Goal: Navigation & Orientation: Find specific page/section

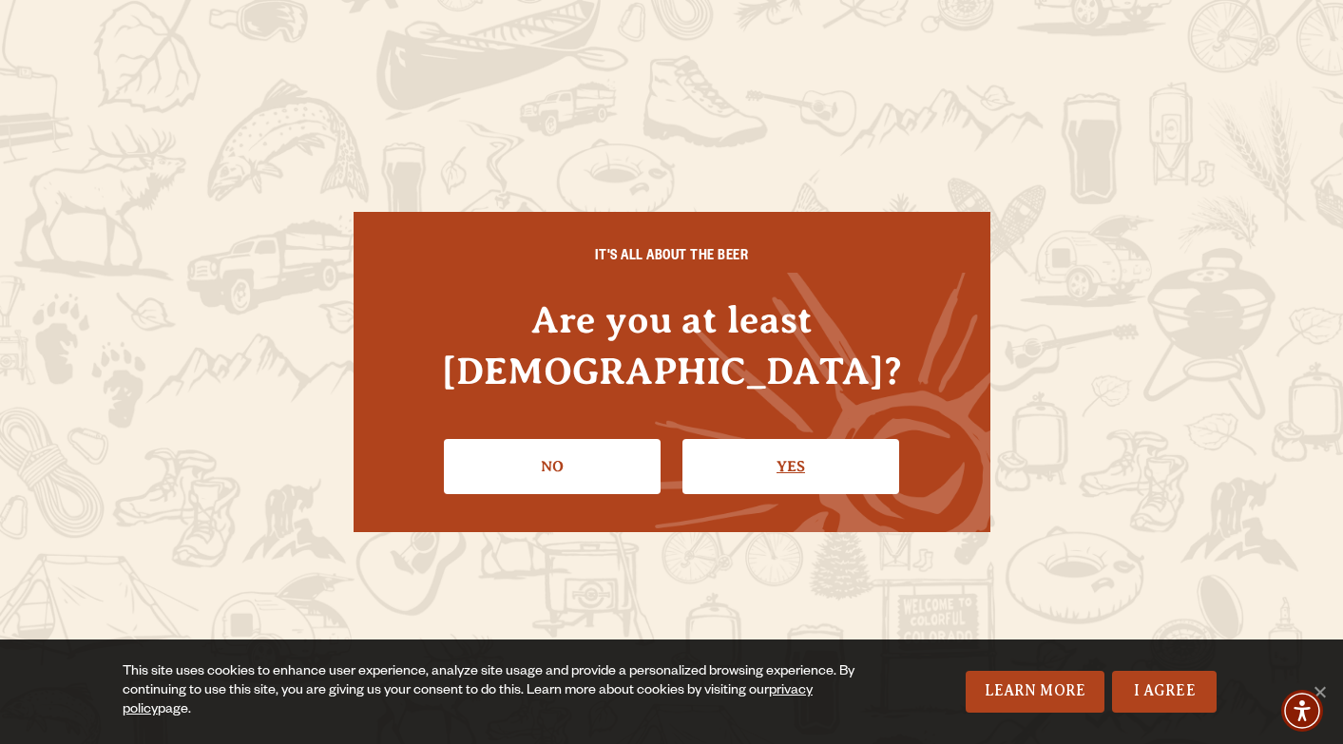
click at [776, 439] on link "Yes" at bounding box center [790, 466] width 217 height 55
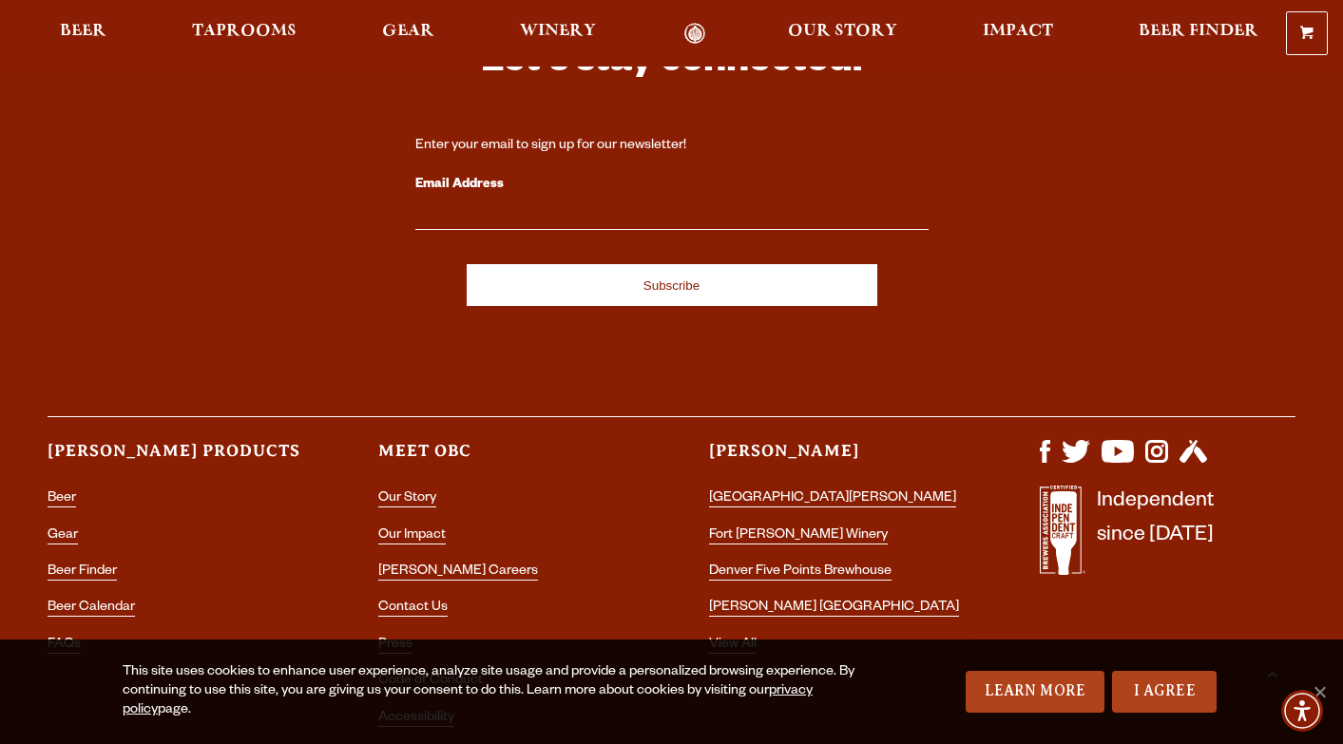
scroll to position [5515, 0]
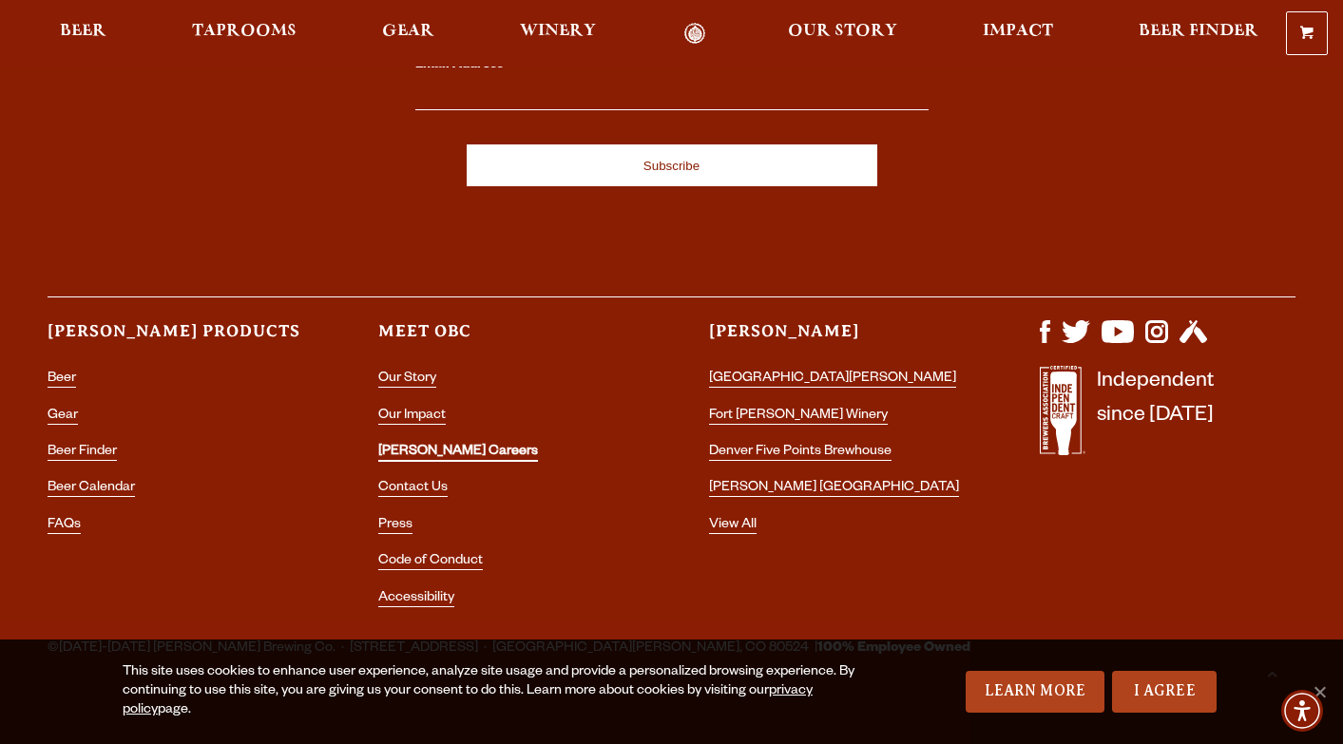
click at [400, 445] on link "[PERSON_NAME] Careers" at bounding box center [458, 453] width 160 height 17
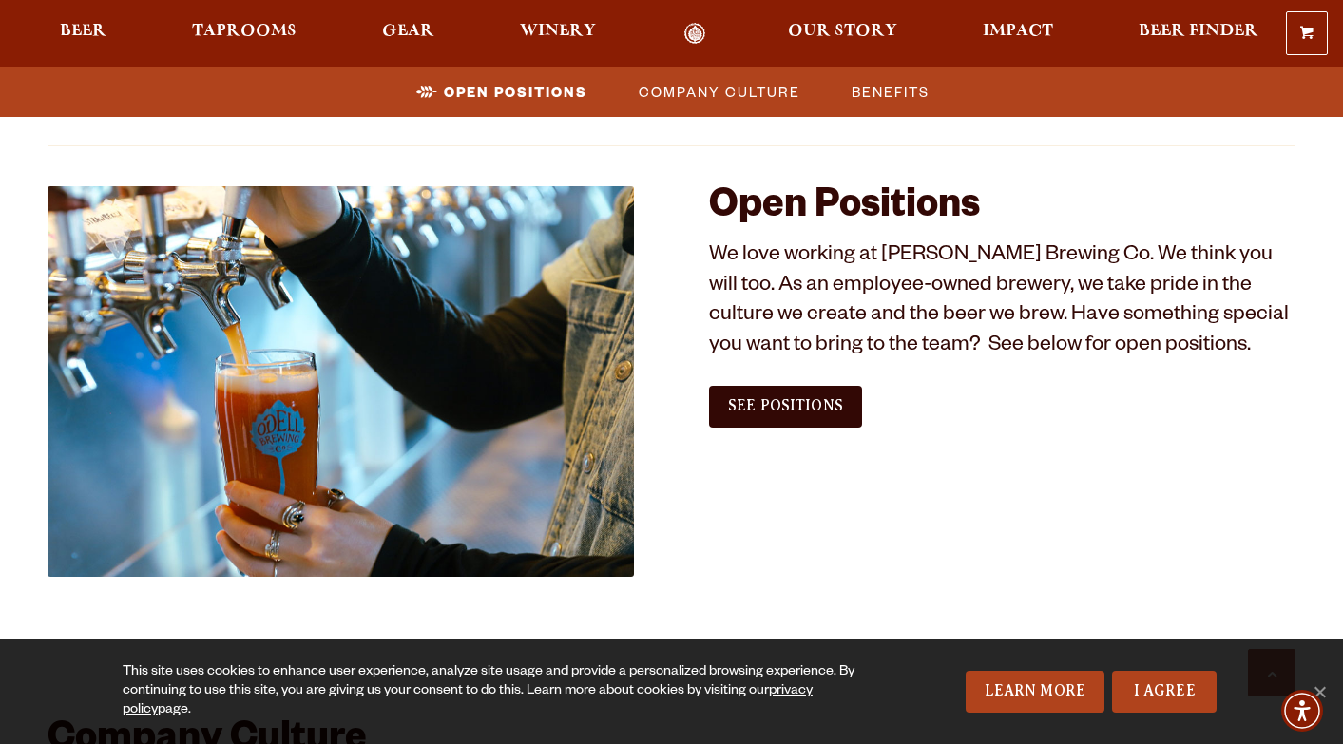
scroll to position [1173, 0]
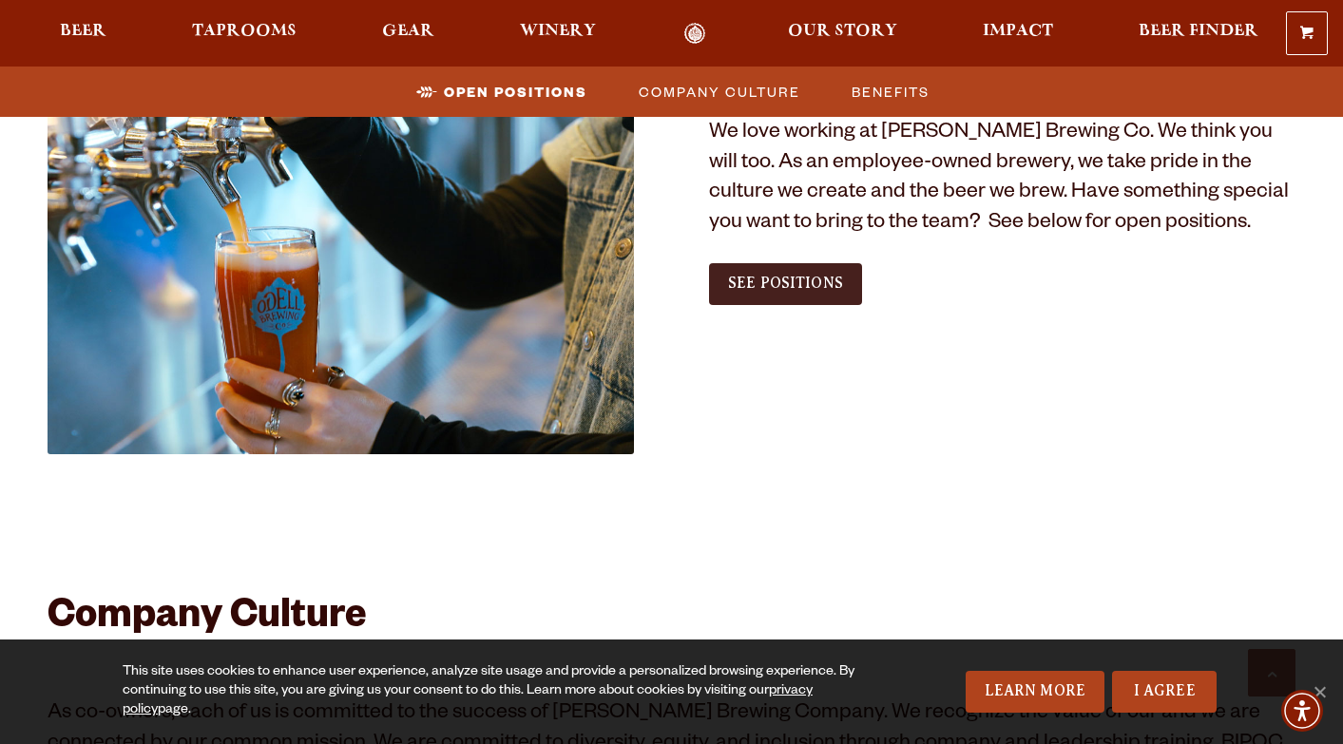
click at [763, 295] on link "See Positions" at bounding box center [785, 284] width 153 height 42
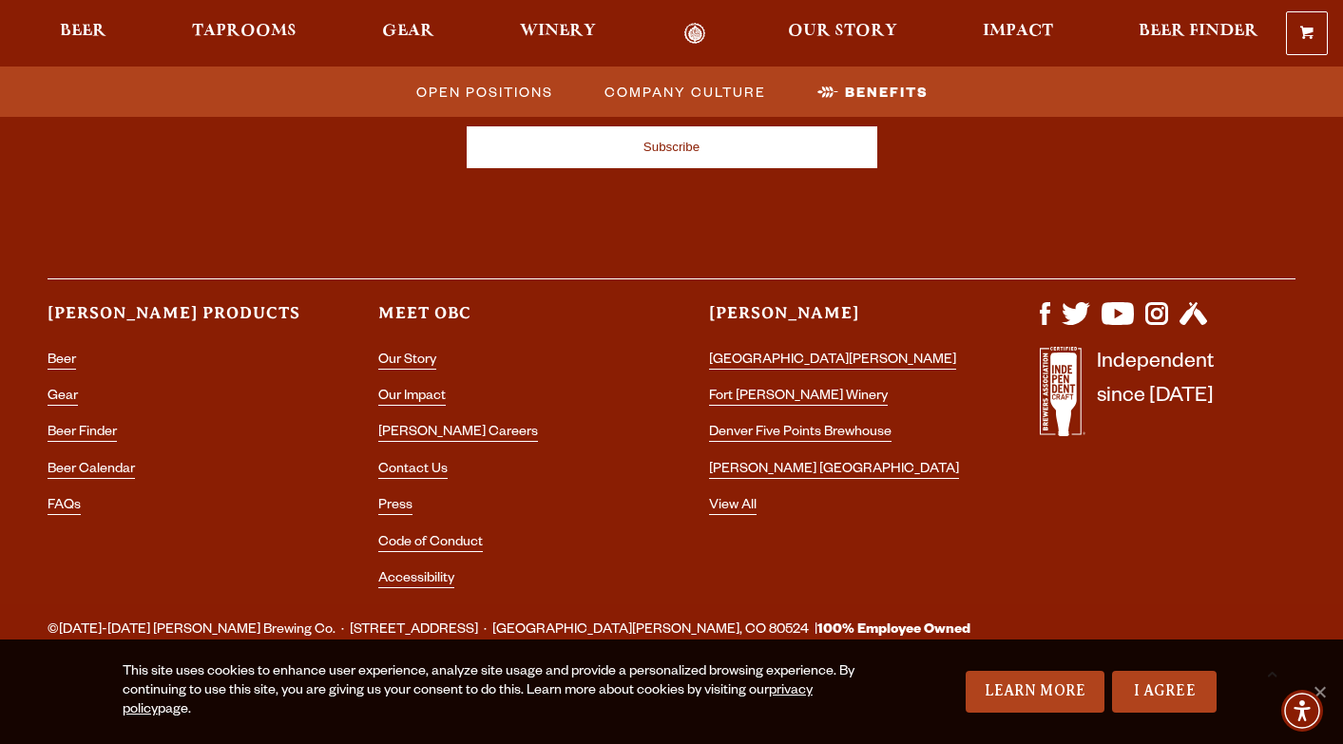
scroll to position [3641, 0]
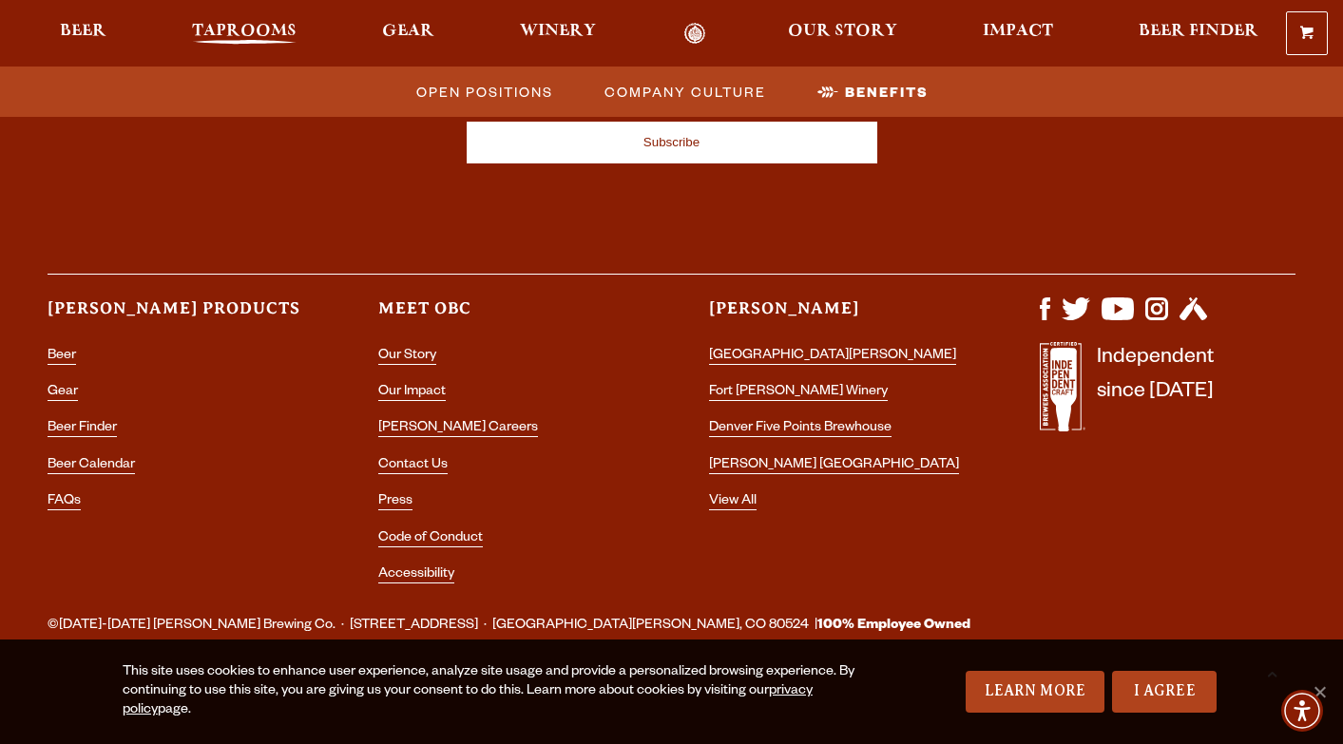
click at [239, 30] on span "Taprooms" at bounding box center [244, 31] width 105 height 15
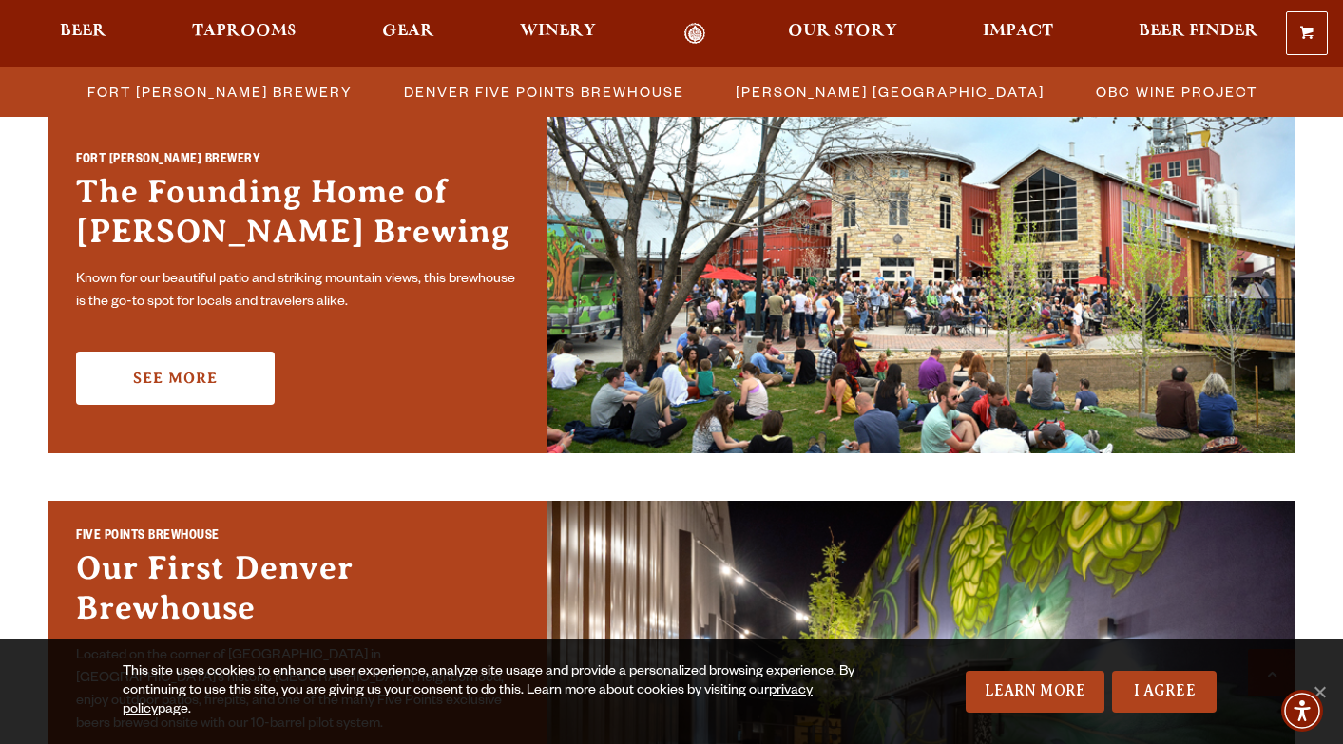
scroll to position [591, 0]
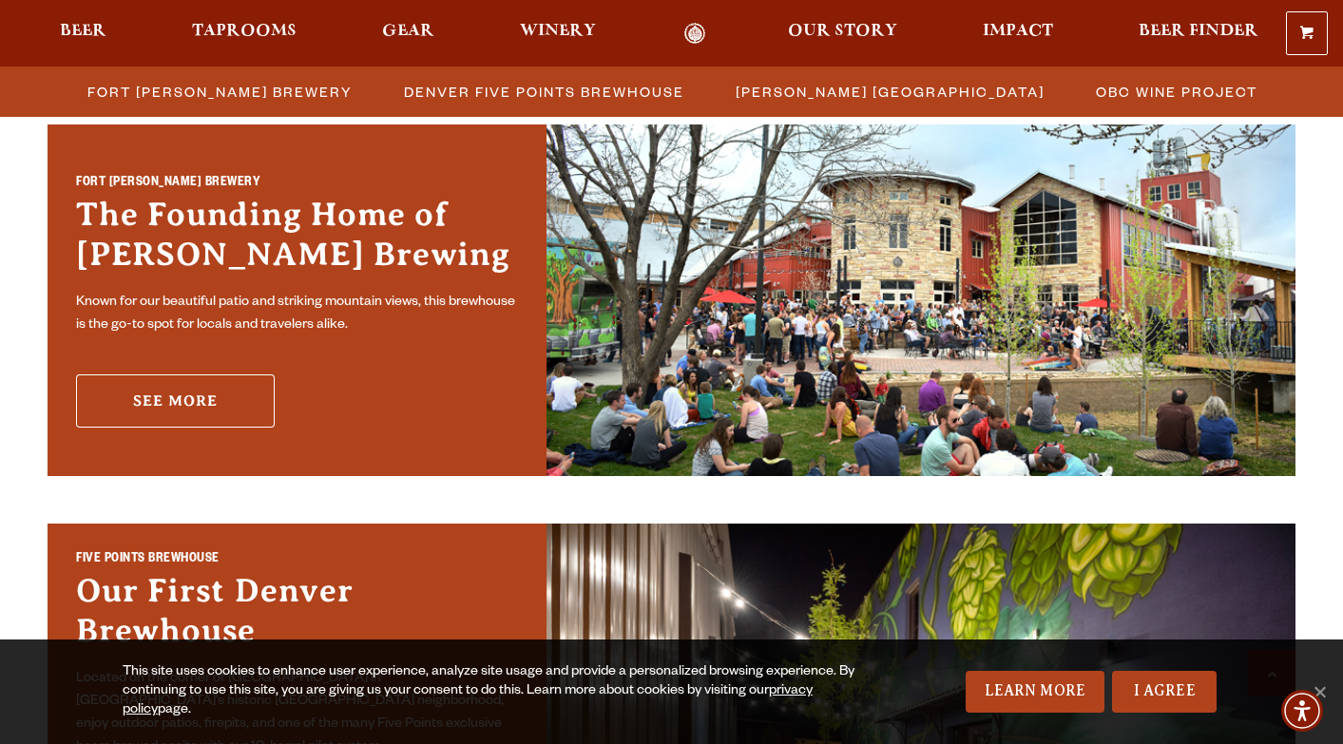
click at [212, 407] on link "See More" at bounding box center [175, 400] width 199 height 53
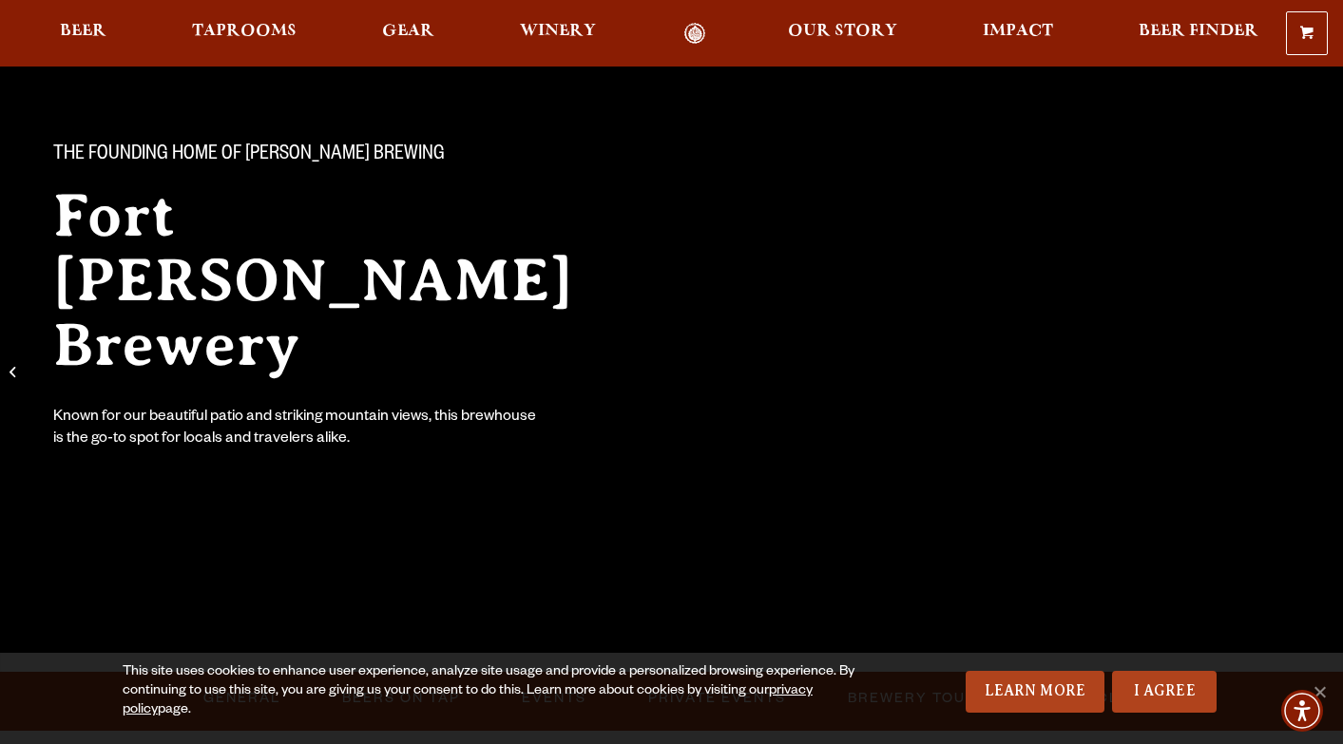
scroll to position [105, 0]
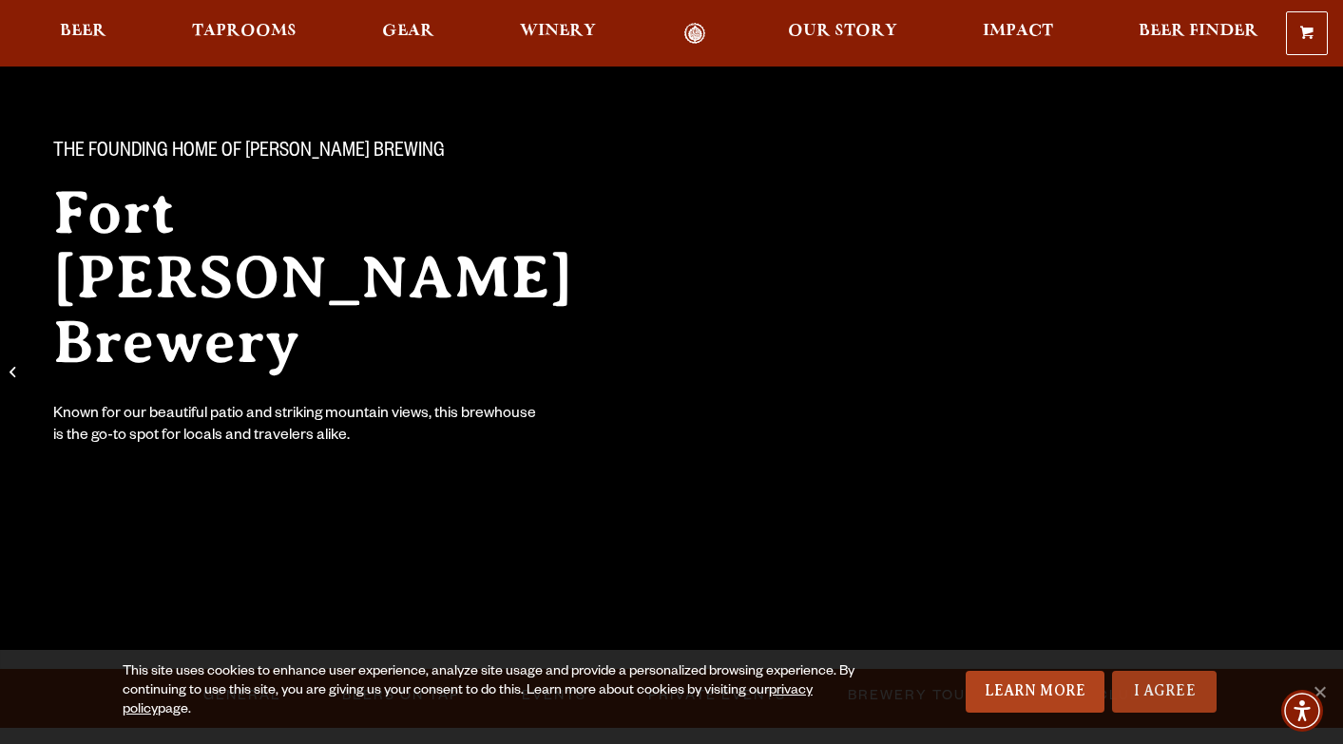
click at [1172, 690] on link "I Agree" at bounding box center [1164, 692] width 105 height 42
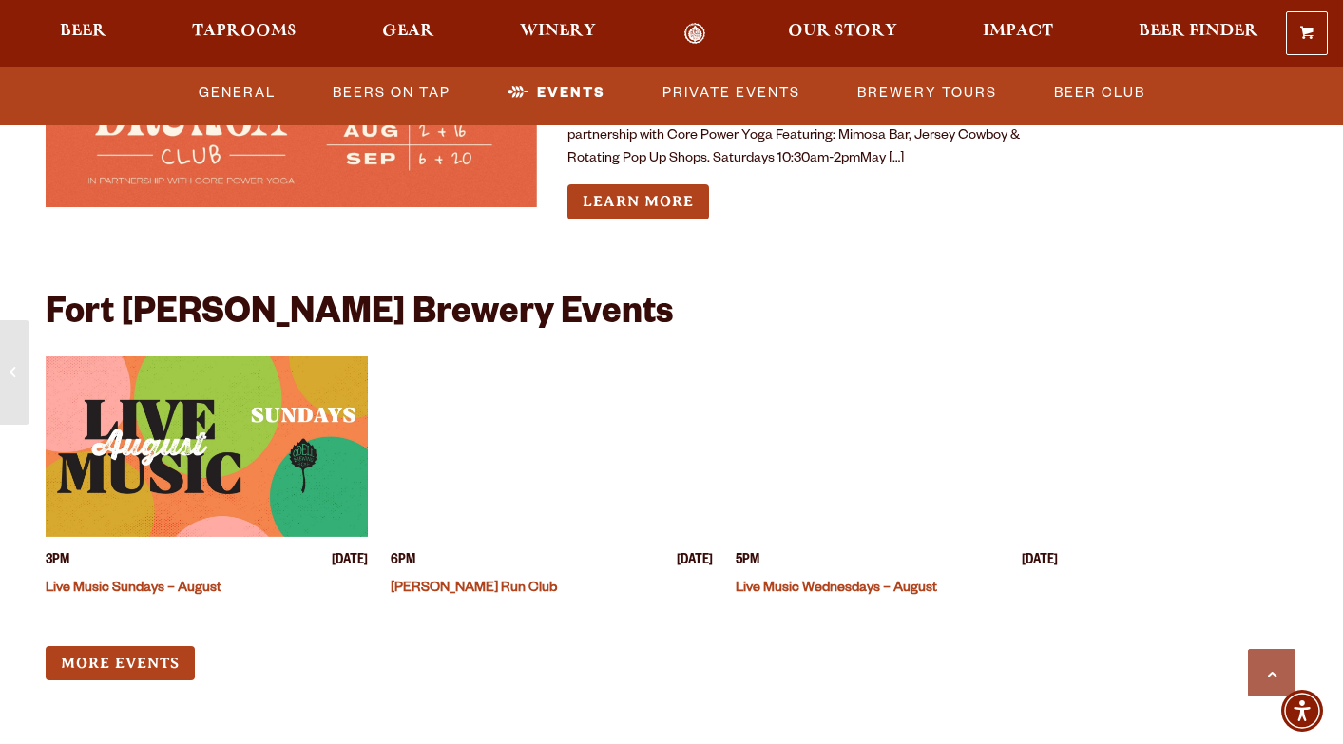
scroll to position [7123, 0]
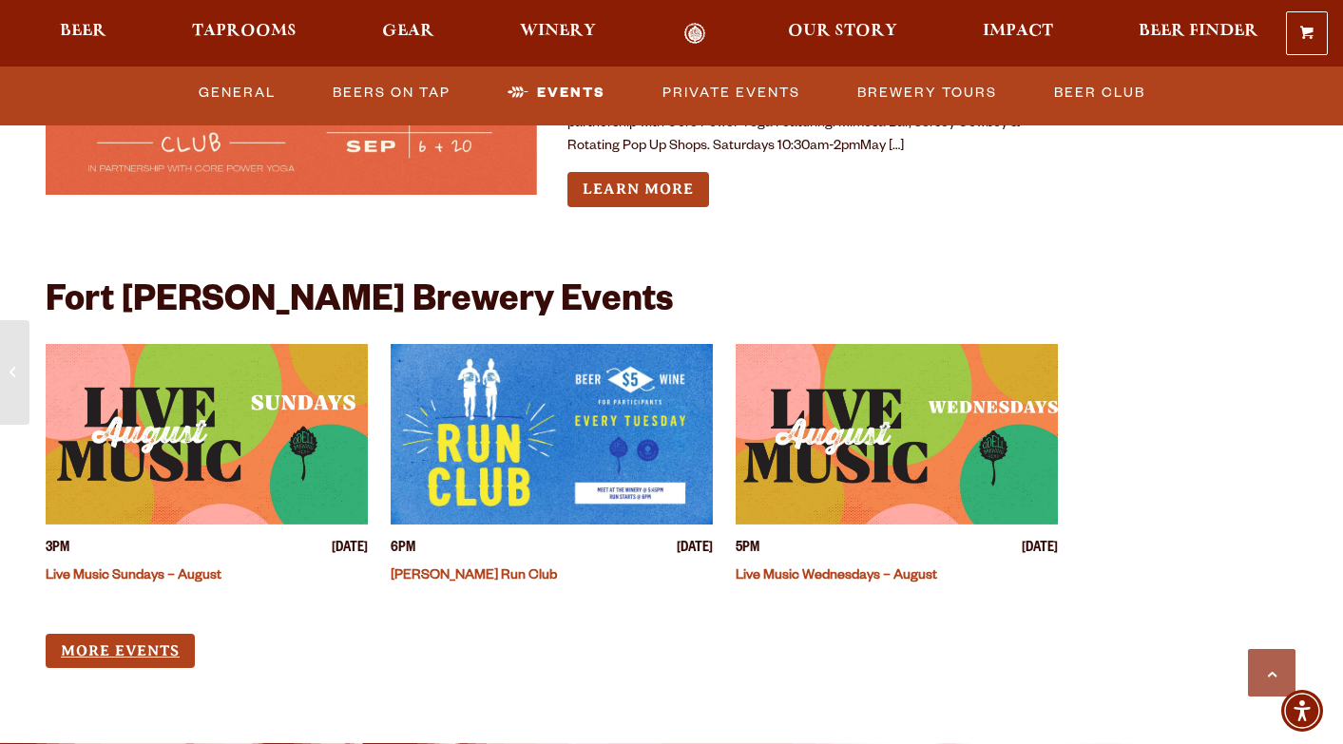
click at [97, 634] on link "More Events" at bounding box center [120, 651] width 149 height 35
